Goal: Information Seeking & Learning: Compare options

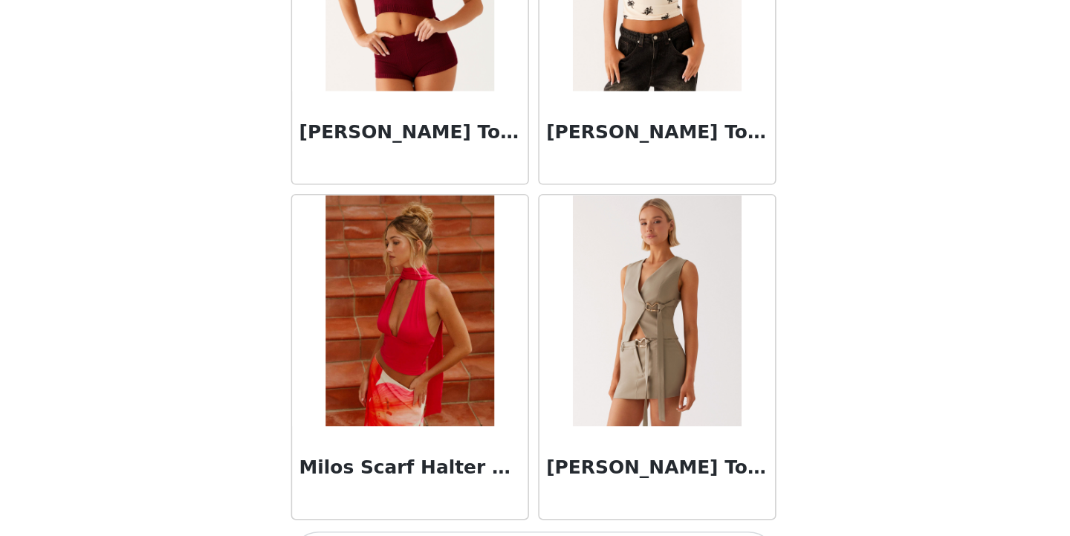
scroll to position [12509, 0]
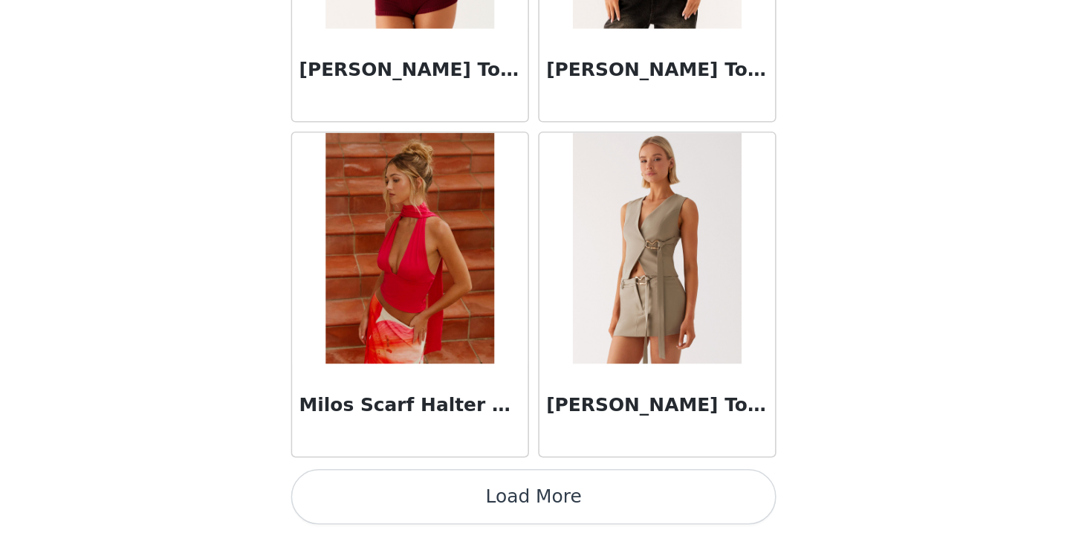
click at [563, 508] on button "Load More" at bounding box center [535, 511] width 312 height 36
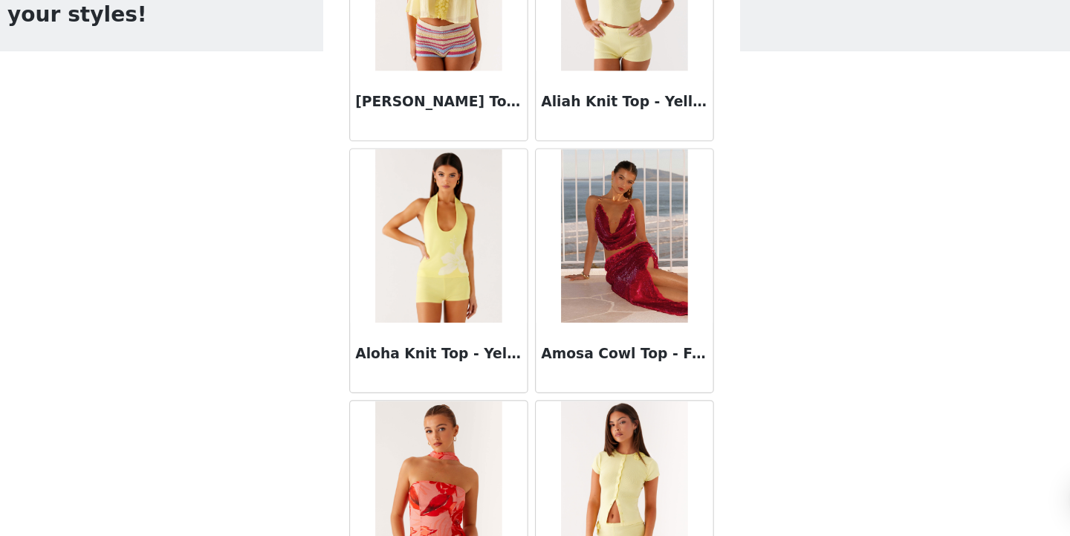
scroll to position [0, 0]
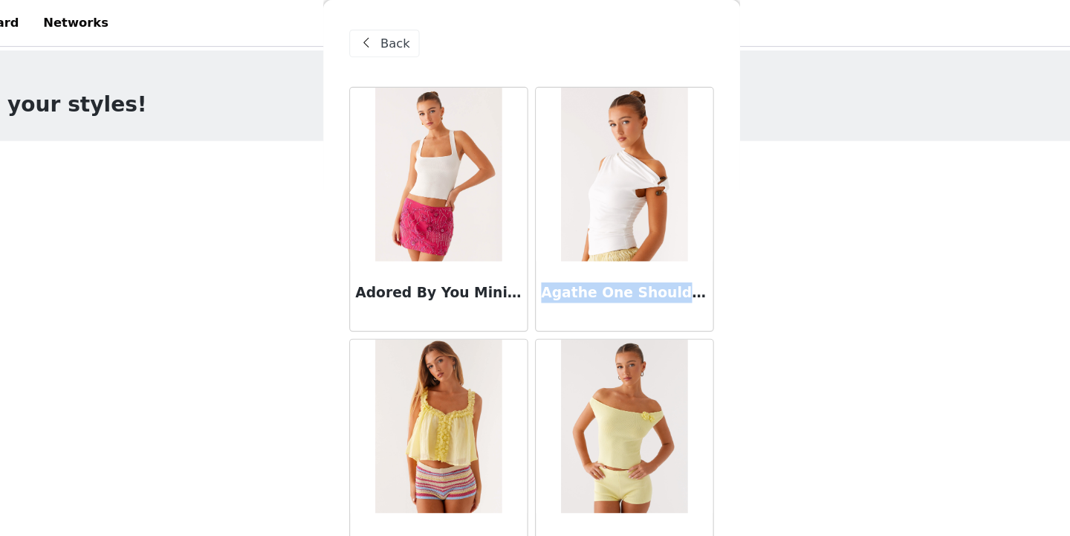
drag, startPoint x: 545, startPoint y: 248, endPoint x: 672, endPoint y: 245, distance: 126.3
click at [672, 245] on h3 "Agathe One Shoulder Top - Ivory" at bounding box center [614, 250] width 143 height 18
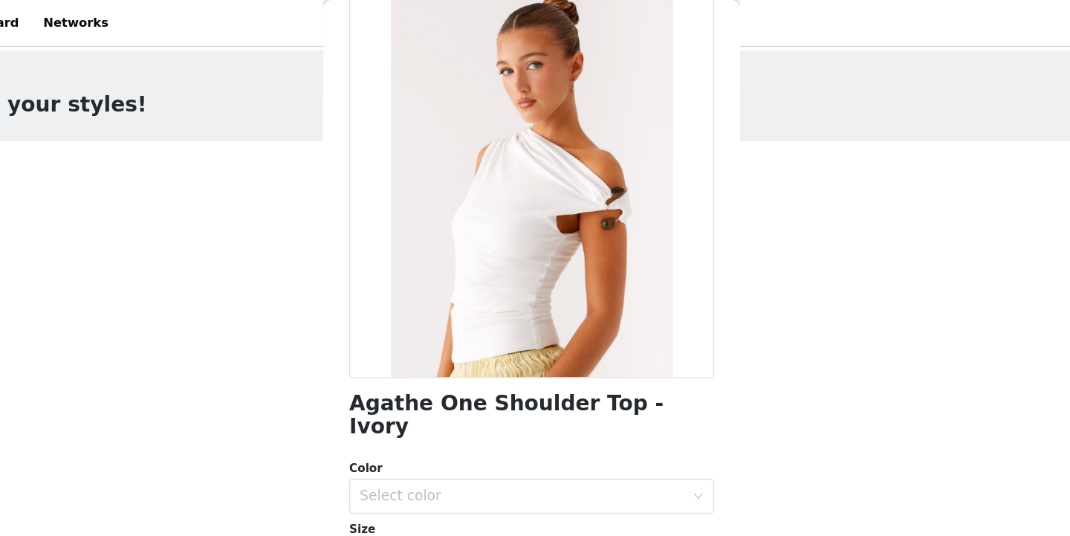
scroll to position [91, 0]
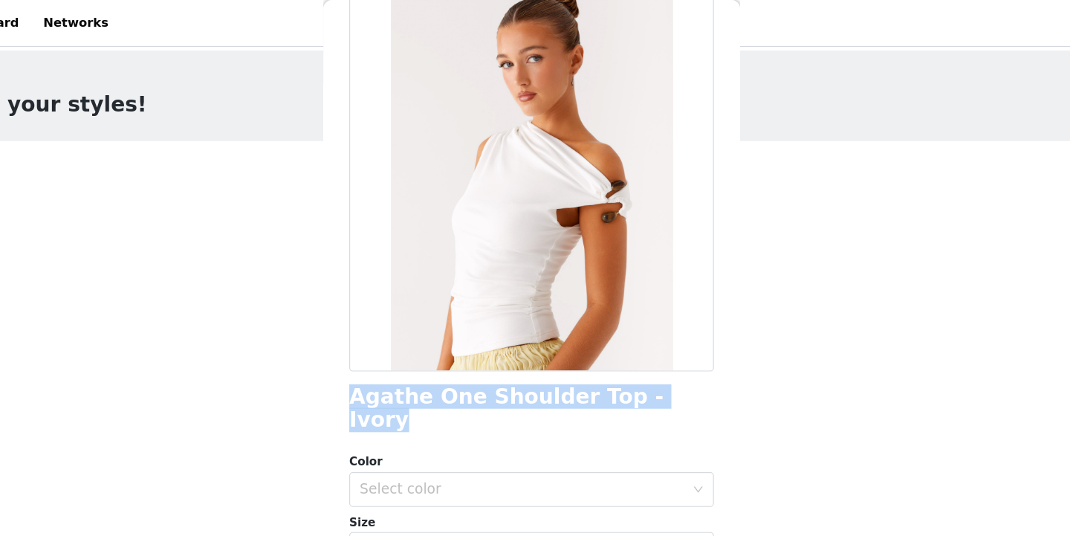
drag, startPoint x: 380, startPoint y: 342, endPoint x: 660, endPoint y: 336, distance: 280.9
click at [660, 336] on div "Agathe One Shoulder Top - Ivory" at bounding box center [535, 350] width 312 height 40
copy h1 "Agathe One Shoulder Top - Ivory"
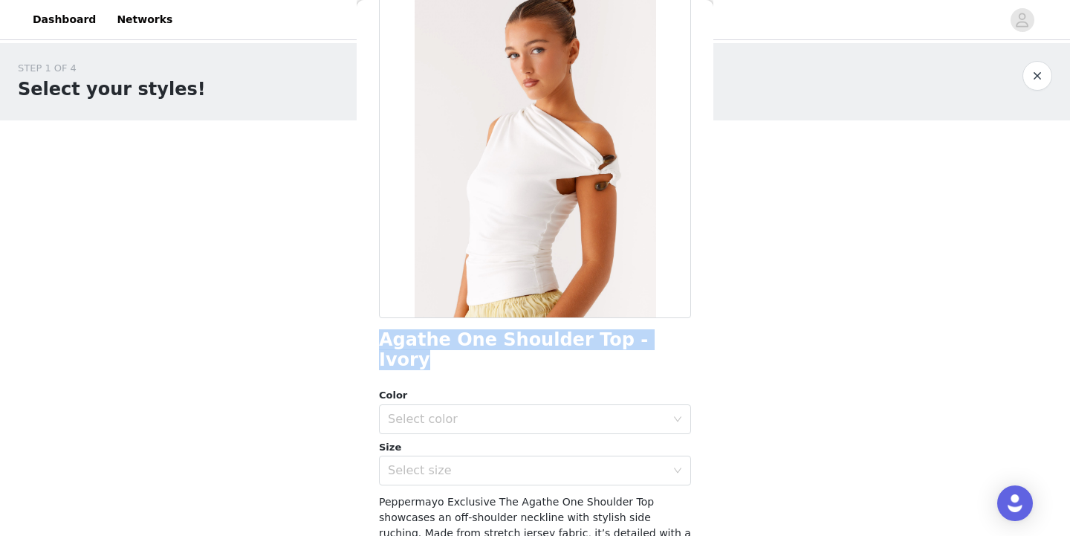
scroll to position [0, 0]
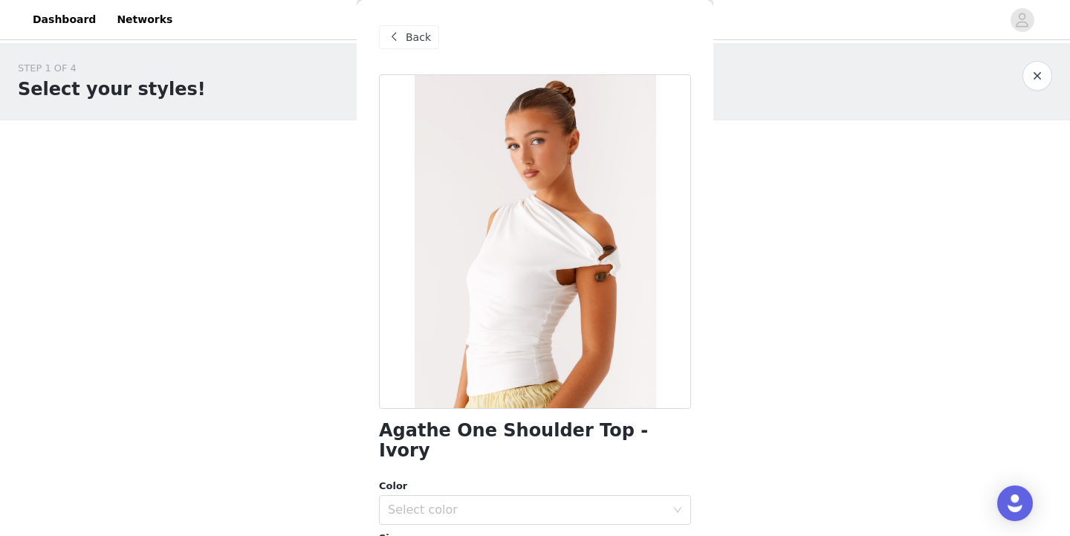
click at [416, 42] on span "Back" at bounding box center [418, 38] width 25 height 16
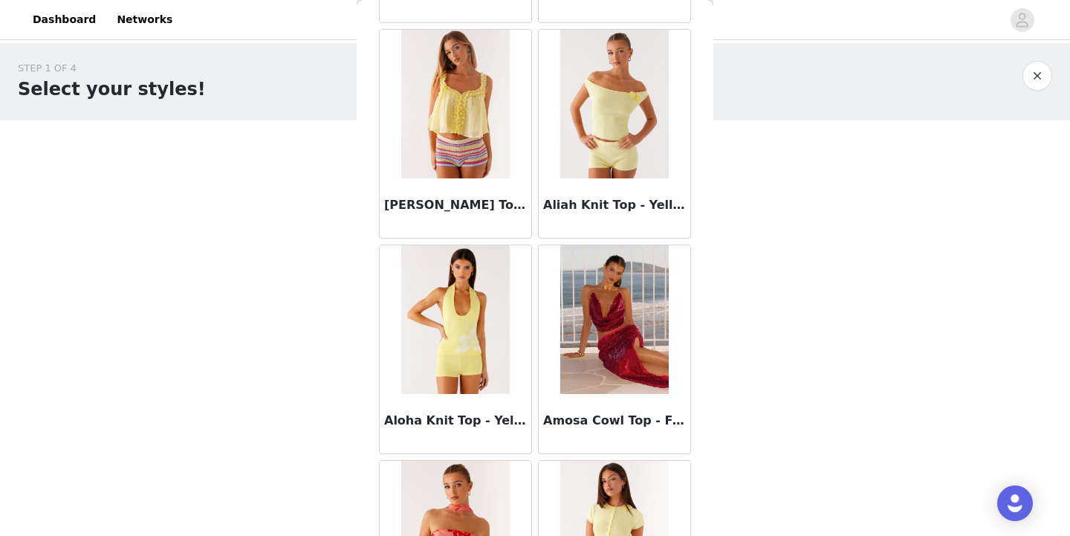
scroll to position [261, 0]
drag, startPoint x: 546, startPoint y: 200, endPoint x: 665, endPoint y: 205, distance: 119.0
click at [665, 205] on h3 "Aliah Knit Top - Yellow" at bounding box center [614, 205] width 143 height 18
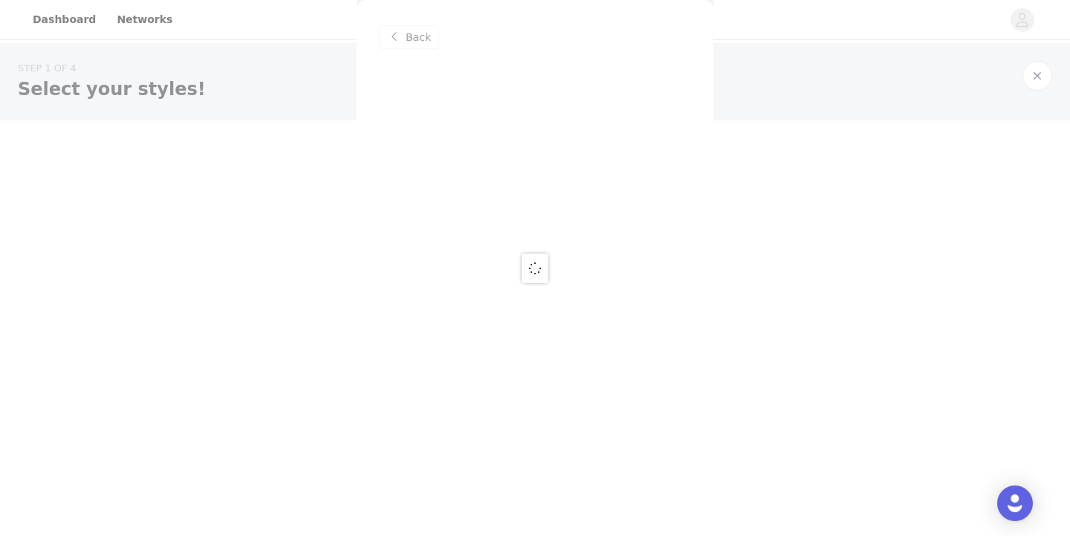
scroll to position [0, 0]
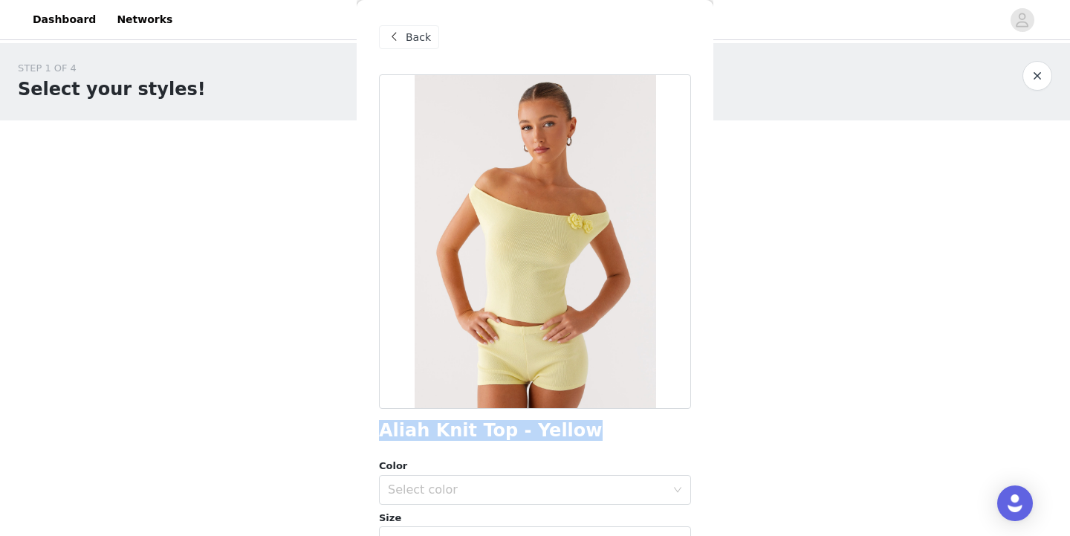
drag, startPoint x: 382, startPoint y: 429, endPoint x: 565, endPoint y: 426, distance: 183.5
click at [565, 426] on div "Aliah Knit Top - Yellow" at bounding box center [535, 430] width 312 height 20
copy h1 "Aliah Knit Top - Yellow"
click at [420, 35] on span "Back" at bounding box center [418, 38] width 25 height 16
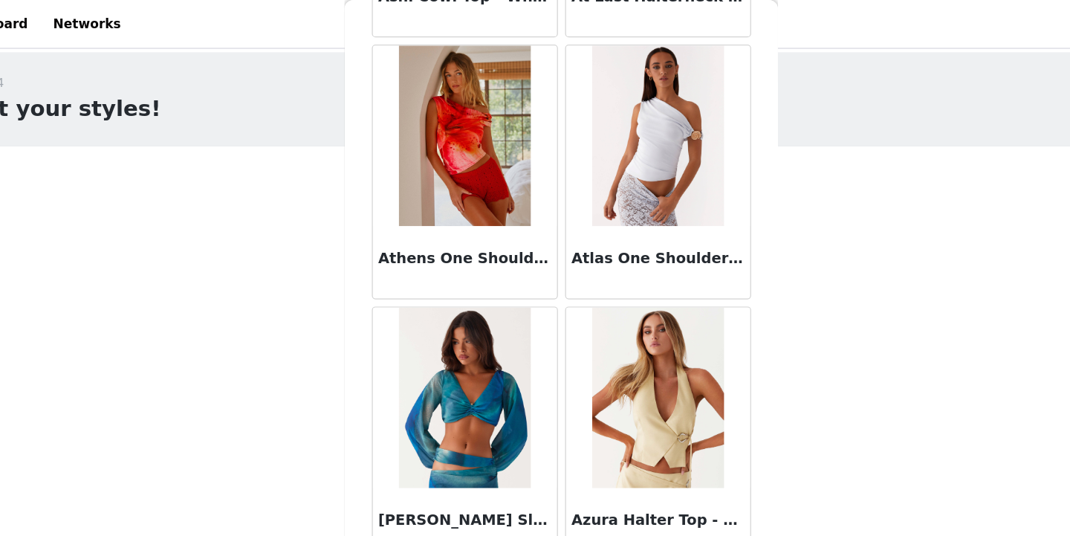
scroll to position [1389, 0]
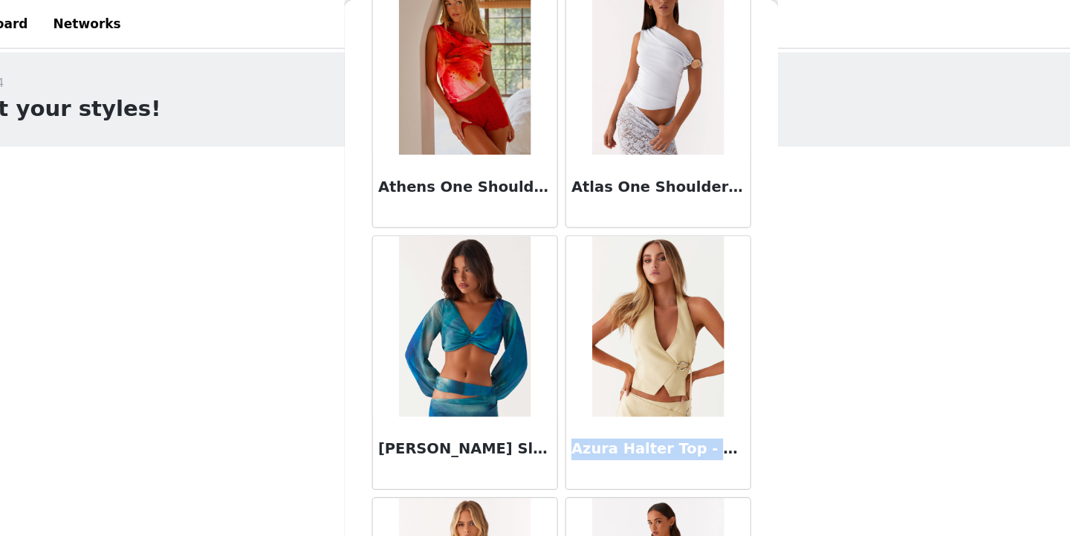
drag, startPoint x: 545, startPoint y: 369, endPoint x: 680, endPoint y: 364, distance: 134.6
click at [680, 364] on h3 "Azura Halter Top - Yellow" at bounding box center [614, 369] width 143 height 18
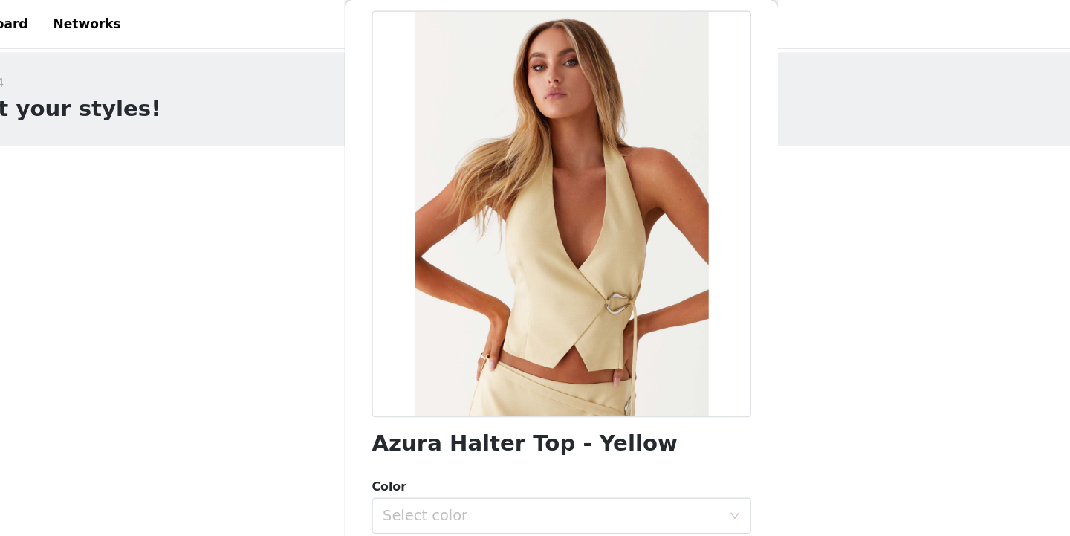
scroll to position [64, 0]
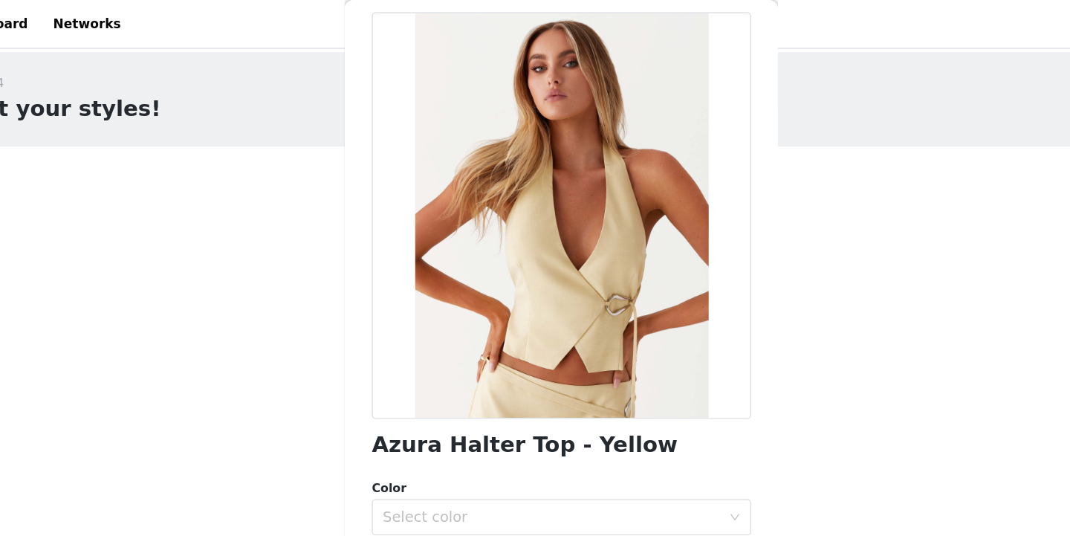
click at [395, 368] on h1 "Azura Halter Top - Yellow" at bounding box center [505, 367] width 252 height 20
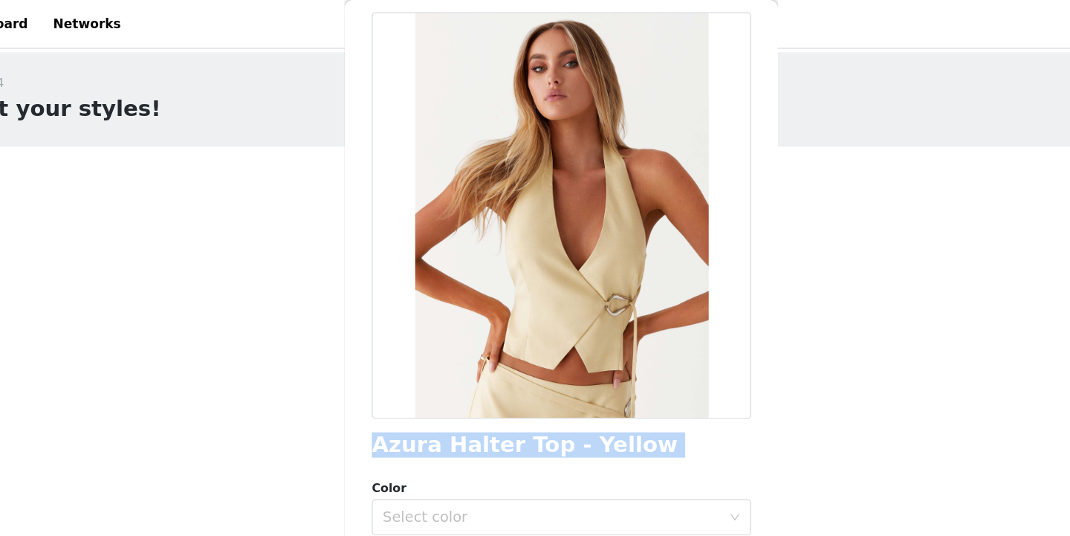
click at [395, 368] on h1 "Azura Halter Top - Yellow" at bounding box center [505, 367] width 252 height 20
copy div "Azura Halter Top - Yellow"
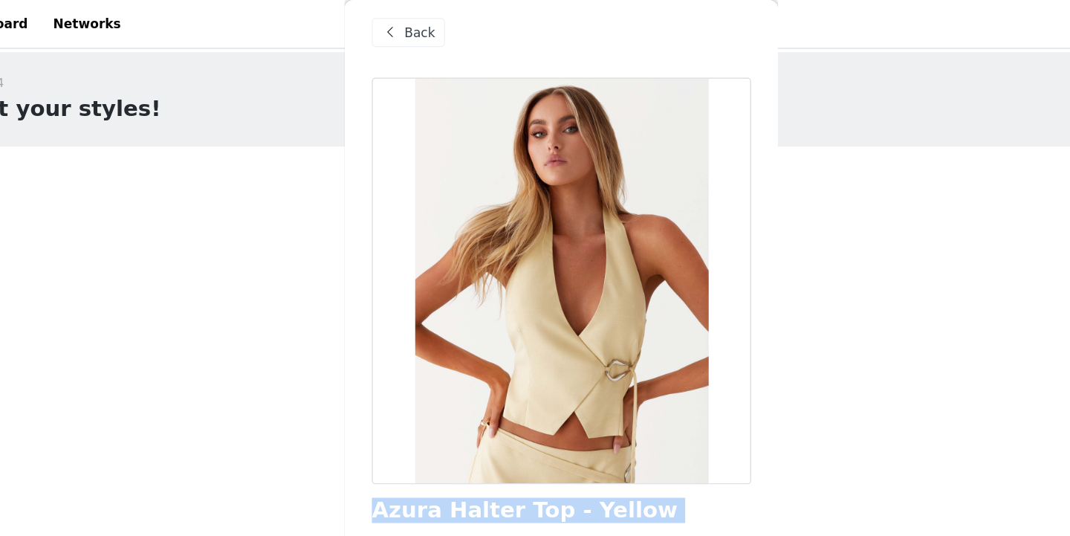
scroll to position [0, 0]
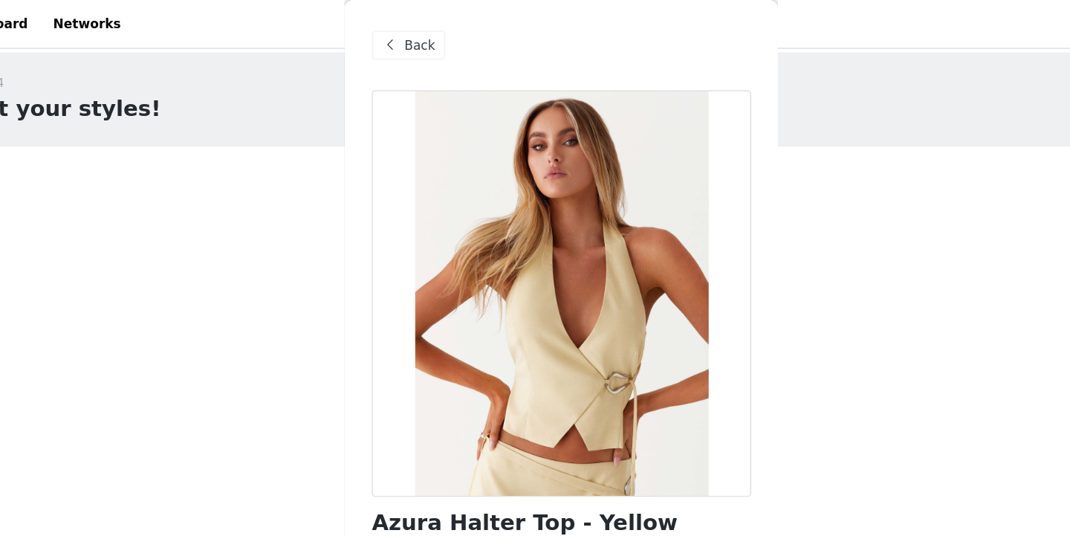
click at [406, 38] on span "Back" at bounding box center [418, 38] width 25 height 16
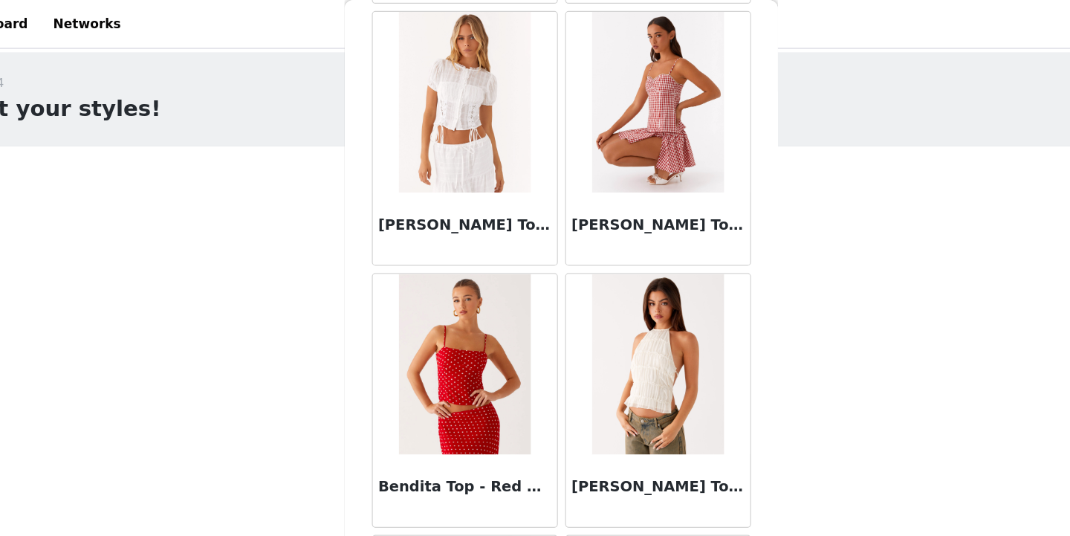
scroll to position [1797, 0]
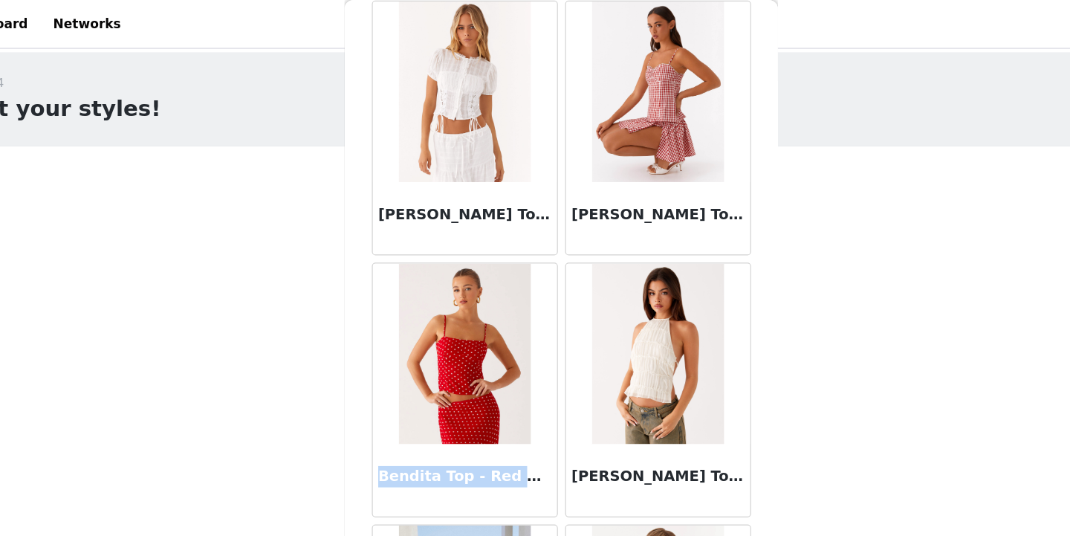
drag, startPoint x: 386, startPoint y: 390, endPoint x: 509, endPoint y: 391, distance: 123.3
click at [509, 391] on h3 "Bendita Top - Red Polka Dot" at bounding box center [455, 392] width 143 height 18
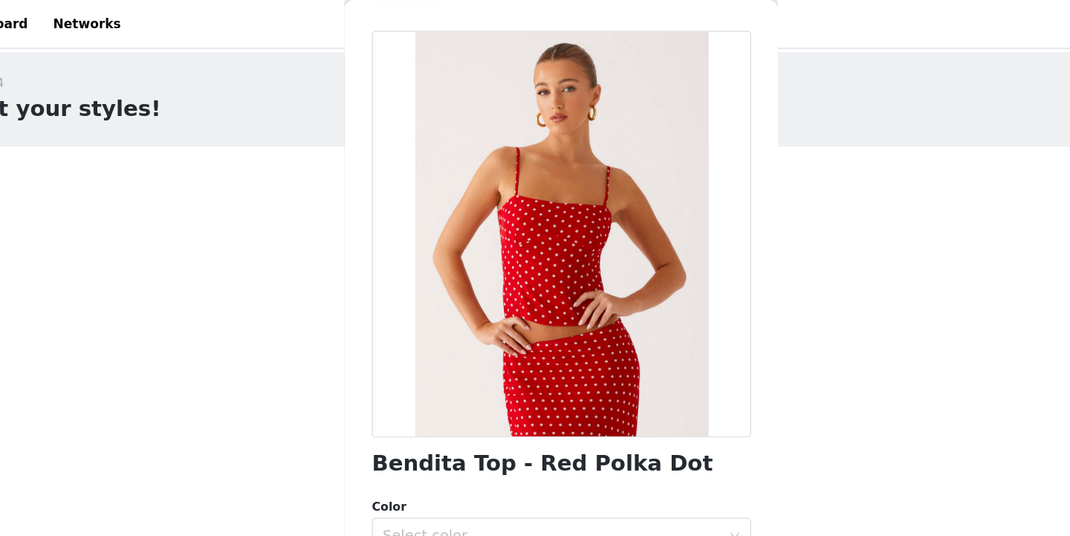
scroll to position [53, 0]
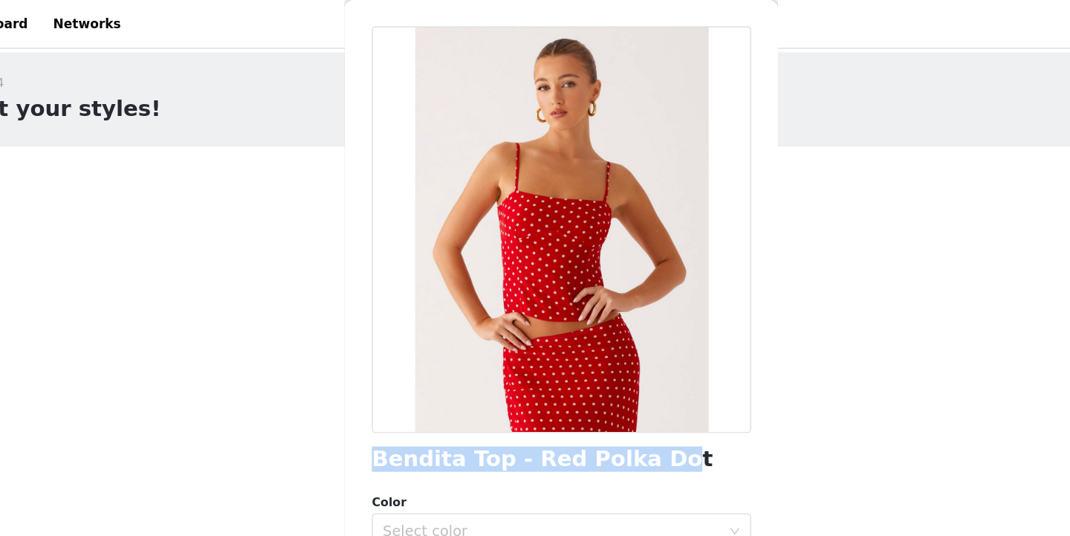
drag, startPoint x: 382, startPoint y: 376, endPoint x: 599, endPoint y: 377, distance: 217.7
click at [599, 377] on h1 "Bendita Top - Red Polka Dot" at bounding box center [519, 378] width 281 height 20
drag, startPoint x: 605, startPoint y: 378, endPoint x: 362, endPoint y: 386, distance: 243.8
click at [362, 386] on div "Back Bendita Top - Red Polka Dot Color Select color Size Select size Peppermayo…" at bounding box center [535, 268] width 357 height 536
copy h1 "Bendita Top - Red Polka Dot"
